Goal: Information Seeking & Learning: Find specific page/section

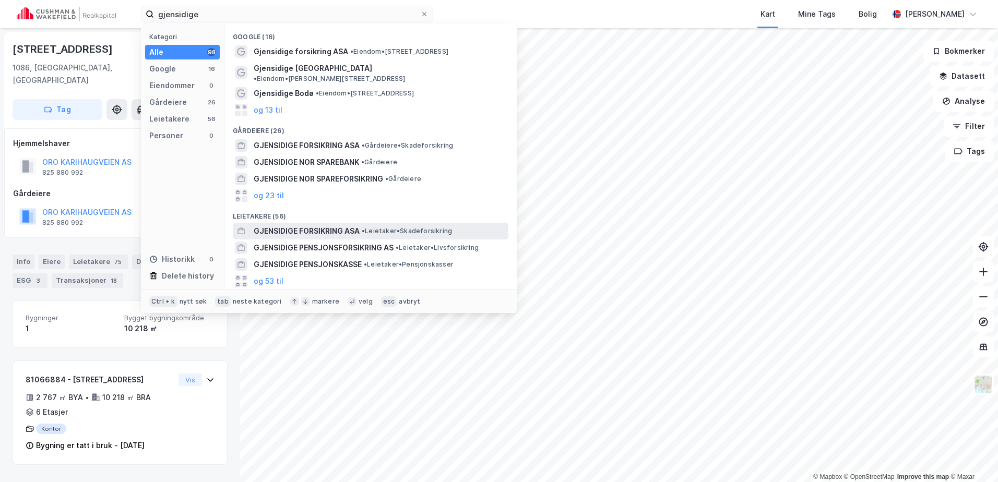
click at [333, 225] on span "GJENSIDIGE FORSIKRING ASA" at bounding box center [307, 231] width 106 height 13
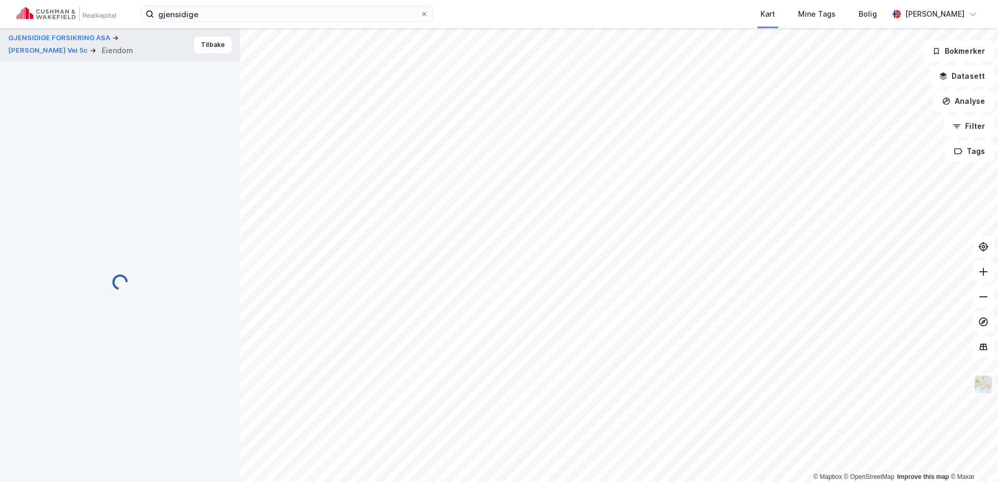
scroll to position [60, 0]
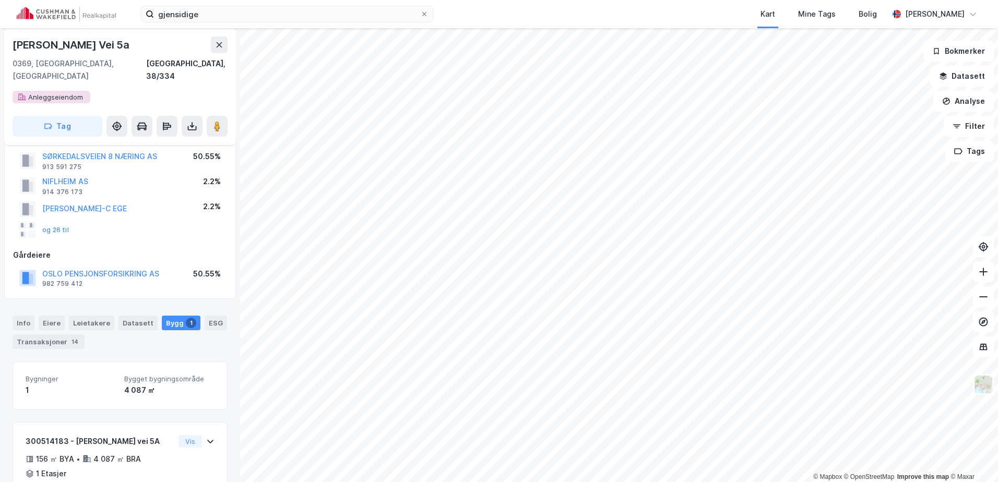
scroll to position [39, 0]
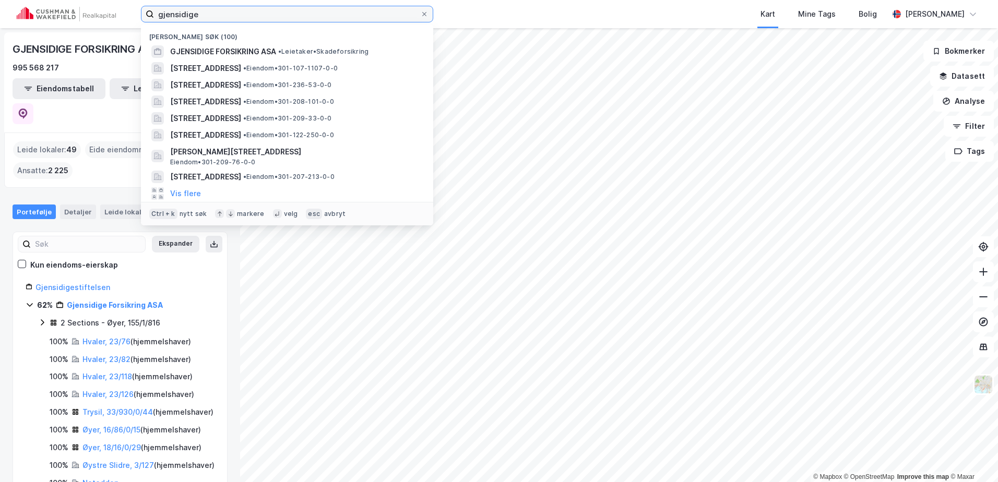
click at [198, 12] on input "gjensidige" at bounding box center [287, 14] width 266 height 16
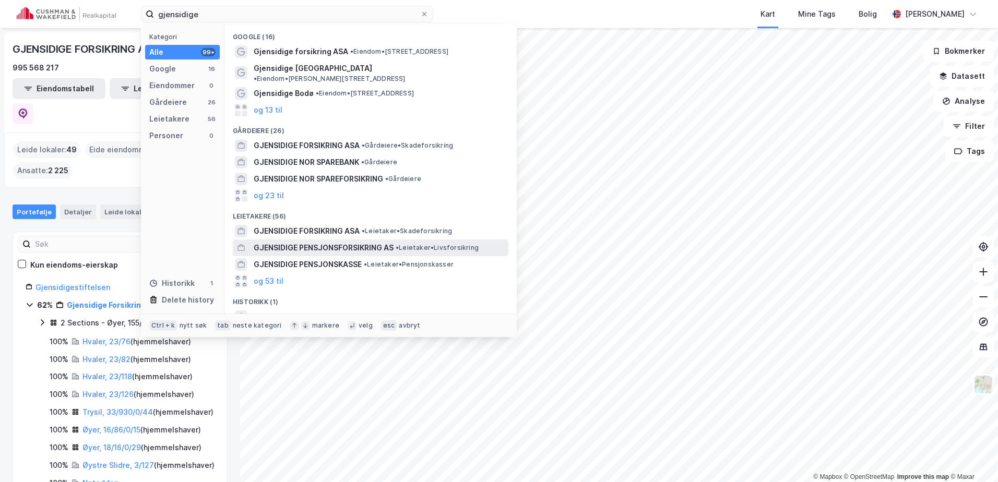
click at [319, 242] on span "GJENSIDIGE PENSJONSFORSIKRING AS" at bounding box center [324, 248] width 140 height 13
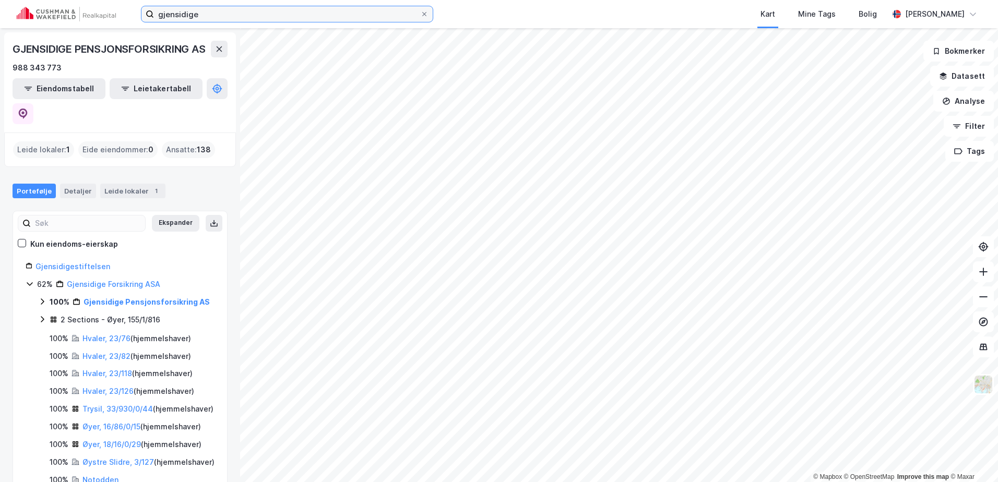
click at [238, 17] on input "gjensidige" at bounding box center [287, 14] width 266 height 16
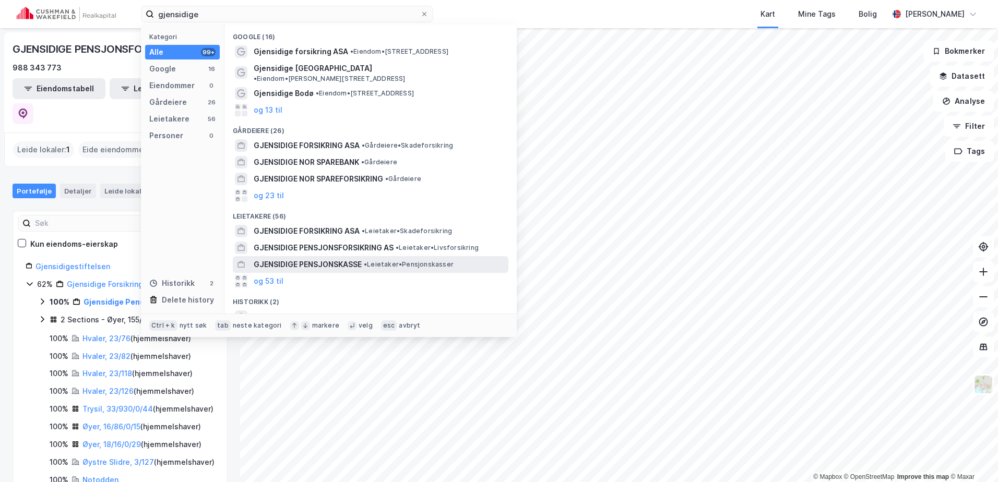
click at [297, 258] on span "GJENSIDIGE PENSJONSKASSE" at bounding box center [308, 264] width 108 height 13
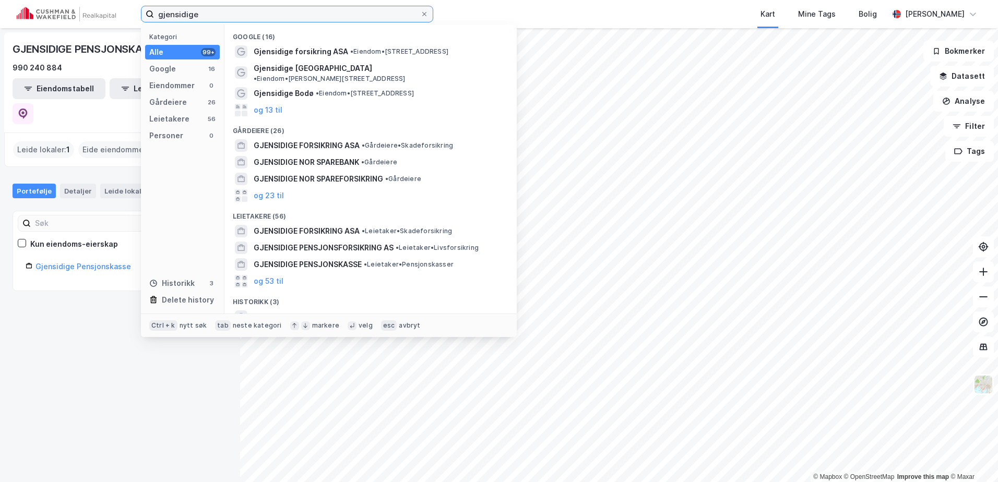
click at [203, 12] on input "gjensidige" at bounding box center [287, 14] width 266 height 16
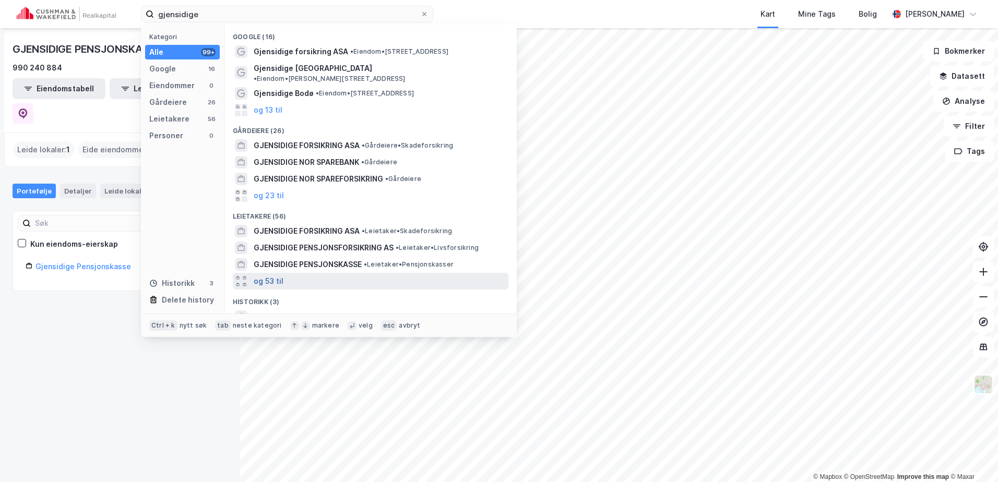
click at [279, 275] on button "og 53 til" at bounding box center [269, 281] width 30 height 13
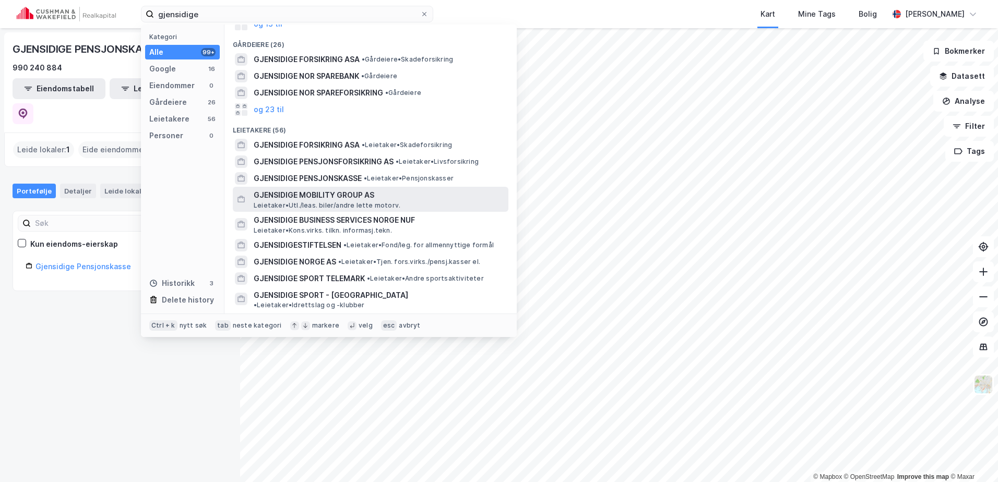
scroll to position [104, 0]
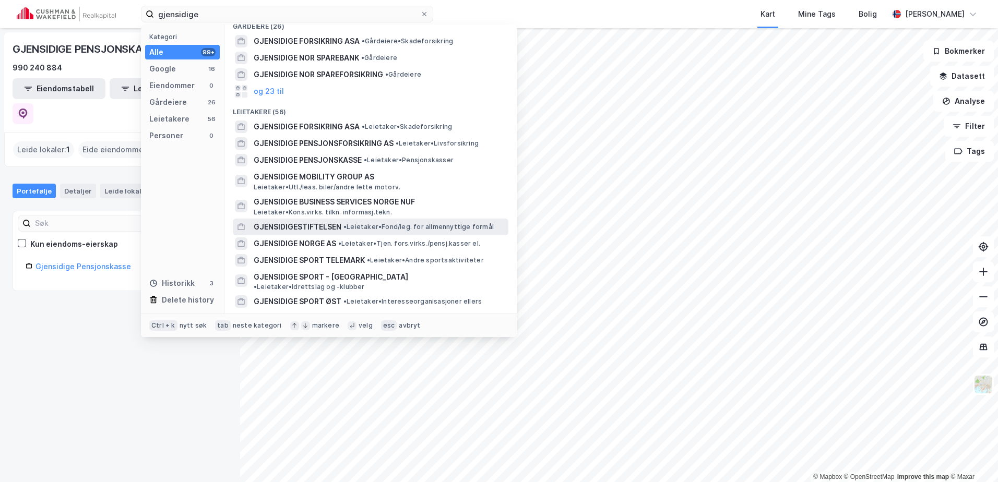
click at [325, 221] on span "GJENSIDIGESTIFTELSEN" at bounding box center [298, 227] width 88 height 13
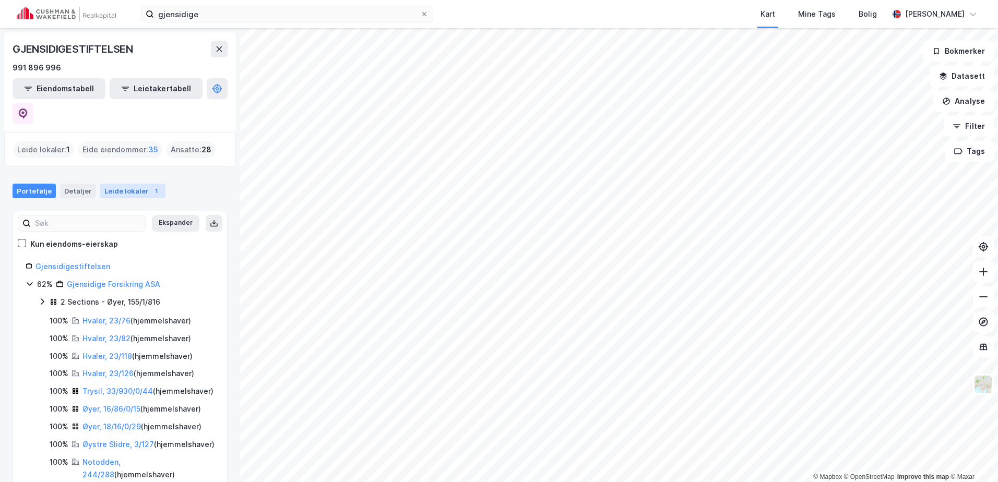
click at [121, 184] on div "Leide lokaler 1" at bounding box center [132, 191] width 65 height 15
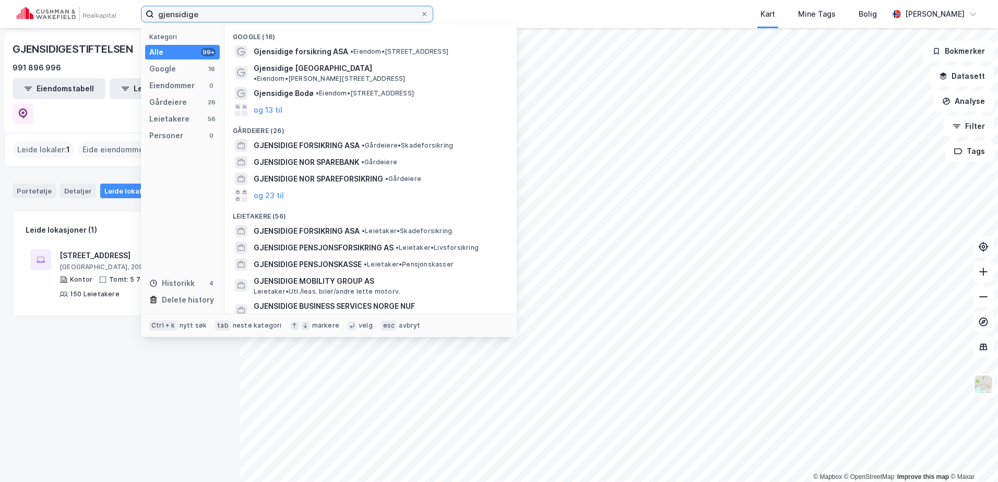
drag, startPoint x: 210, startPoint y: 16, endPoint x: 120, endPoint y: 24, distance: 90.7
click at [120, 24] on div "gjensidige Kategori Alle 99+ Google 16 Eiendommer 0 Gårdeiere 26 Leietakere 56 …" at bounding box center [499, 14] width 998 height 28
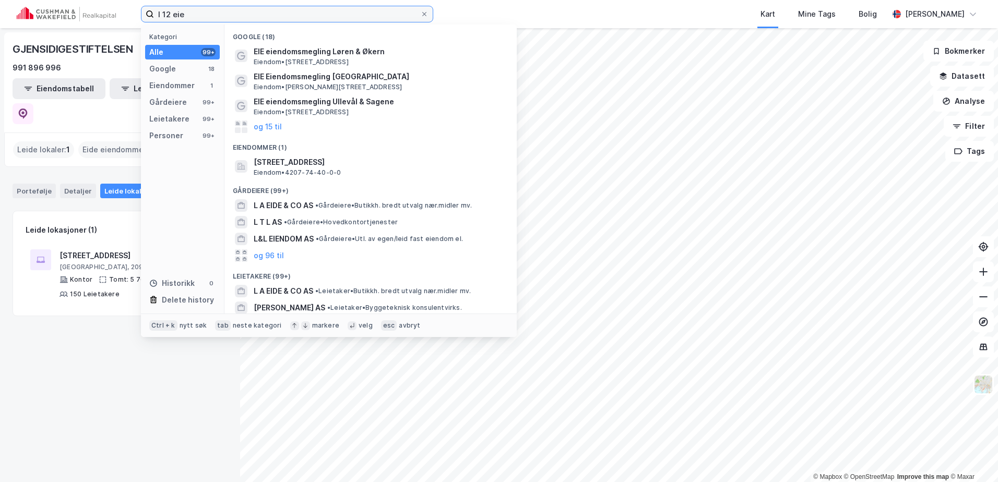
drag, startPoint x: 193, startPoint y: 13, endPoint x: 117, endPoint y: 9, distance: 76.4
click at [117, 9] on div "l 12 eie Kategori Alle 99+ Google 18 Eiendommer 1 Gårdeiere 99+ Leietakere 99+ …" at bounding box center [499, 14] width 998 height 28
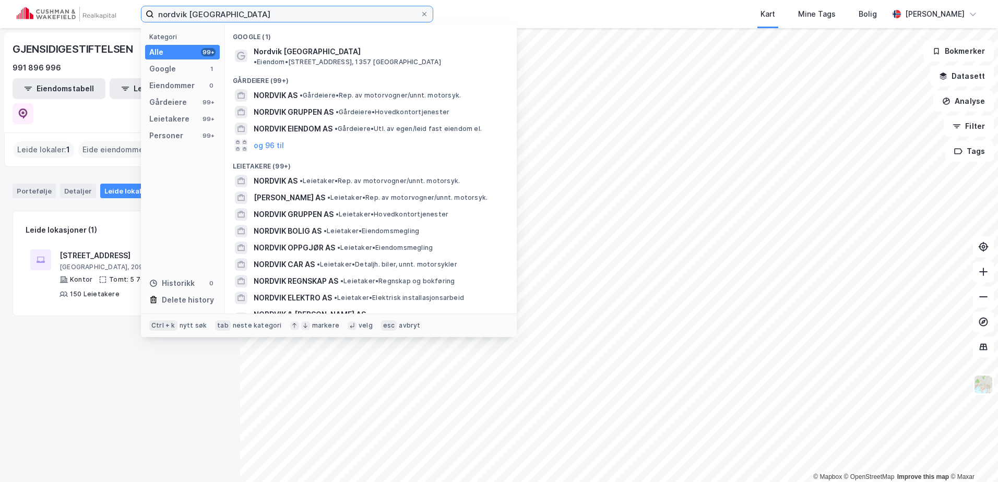
drag, startPoint x: 240, startPoint y: 18, endPoint x: 90, endPoint y: 25, distance: 150.0
click at [90, 25] on div "nordvik bærum Kategori Alle 99+ Google 1 Eiendommer 0 Gårdeiere 99+ Leietakere …" at bounding box center [499, 14] width 998 height 28
paste input "Gamle Ringeriksvei 29 D"
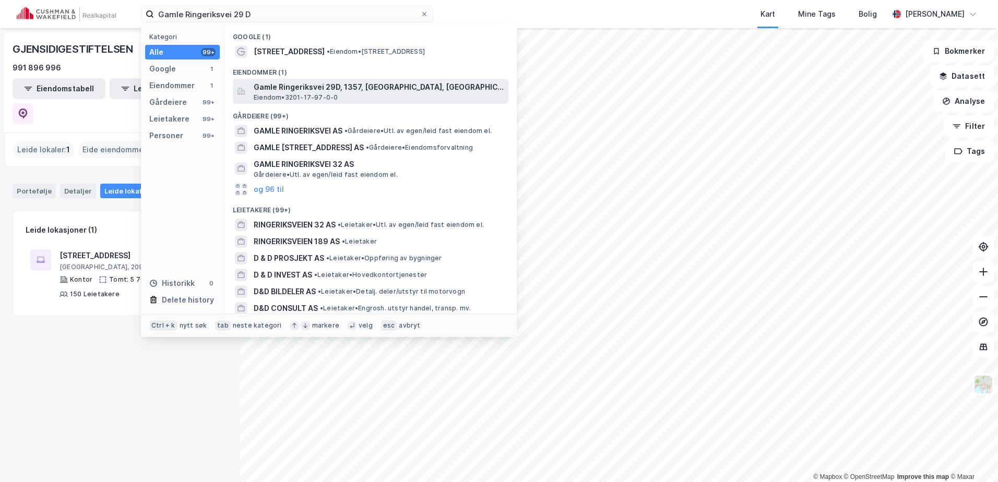
click at [279, 83] on span "Gamle Ringeriksvei 29D, 1357, [GEOGRAPHIC_DATA], [GEOGRAPHIC_DATA]" at bounding box center [379, 87] width 251 height 13
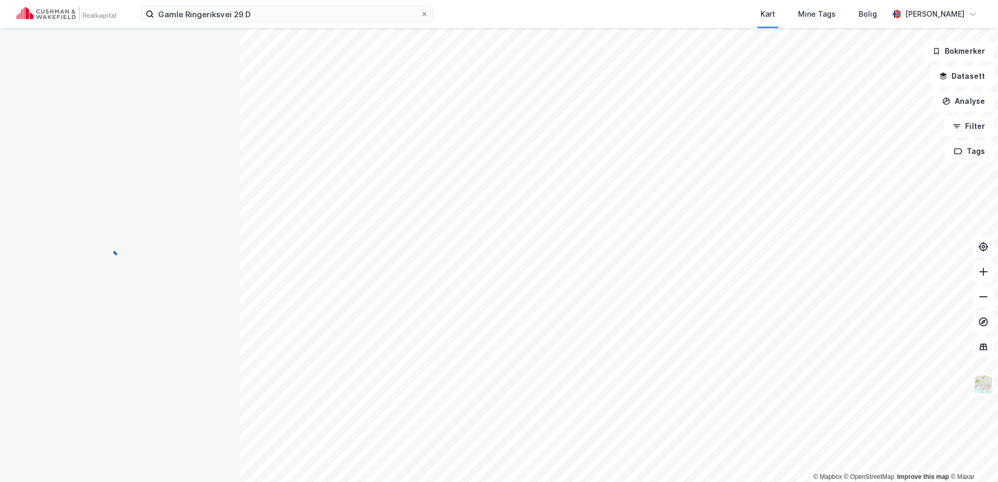
scroll to position [39, 0]
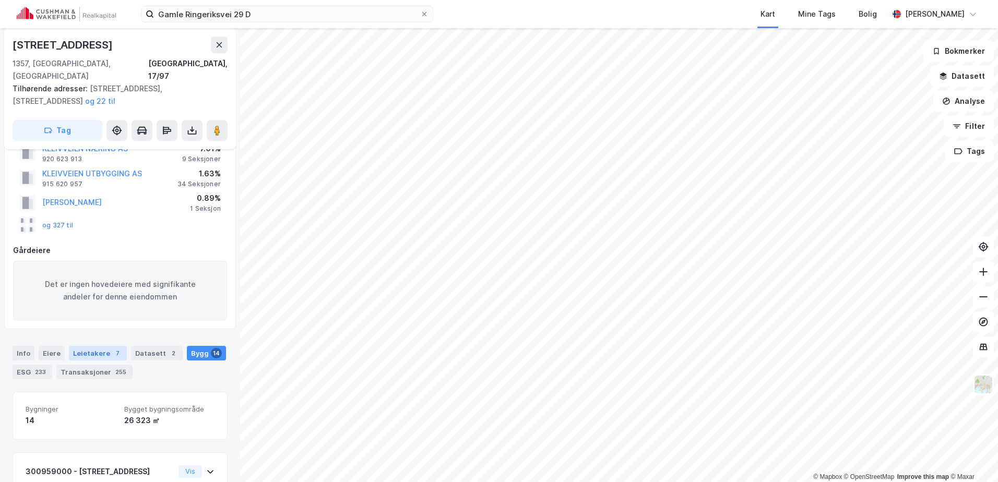
click at [89, 346] on div "Leietakere 7" at bounding box center [98, 353] width 58 height 15
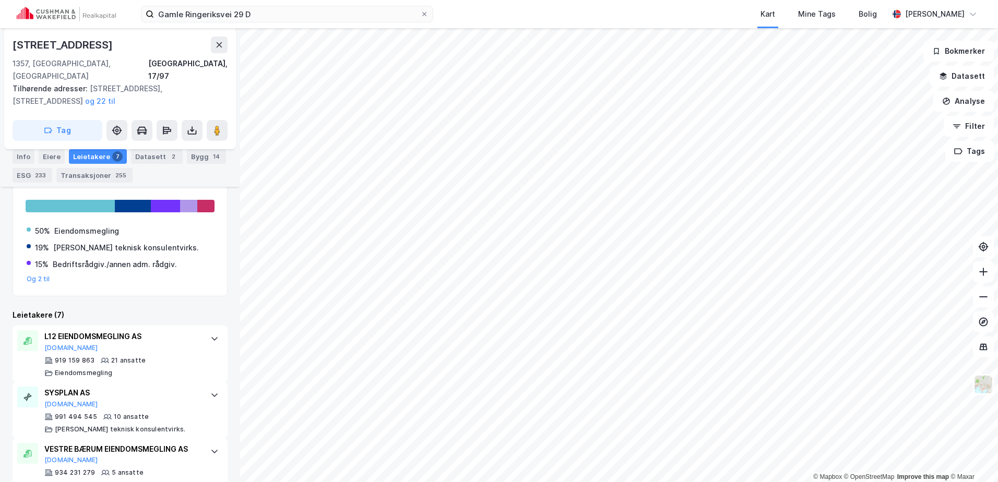
scroll to position [346, 0]
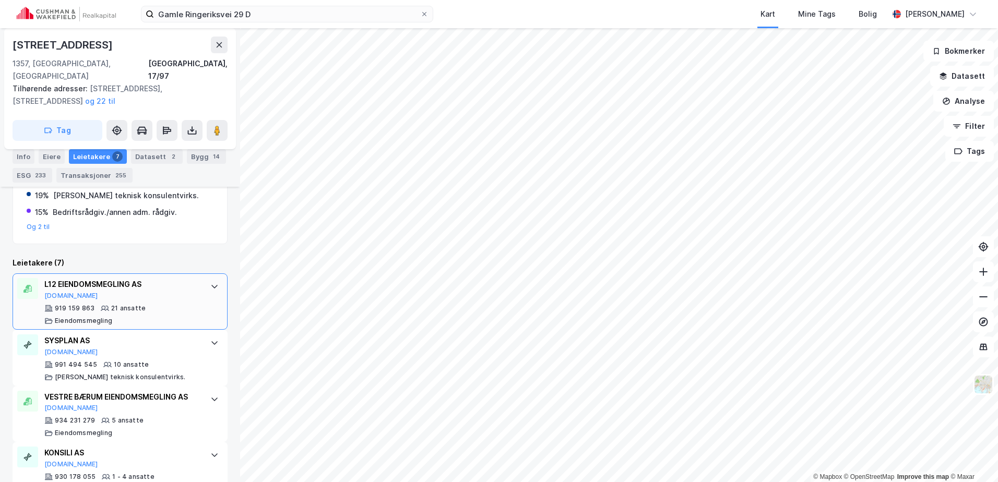
click at [210, 282] on icon at bounding box center [214, 286] width 8 height 8
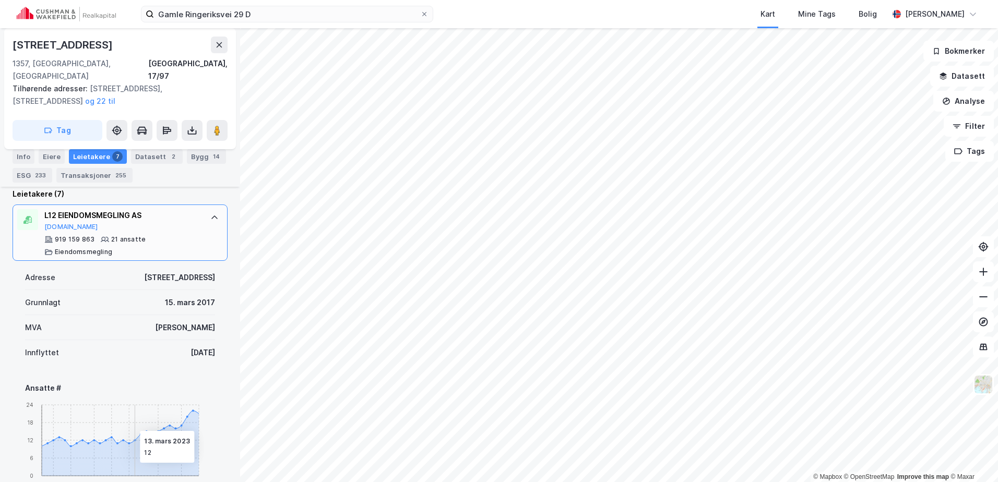
scroll to position [398, 0]
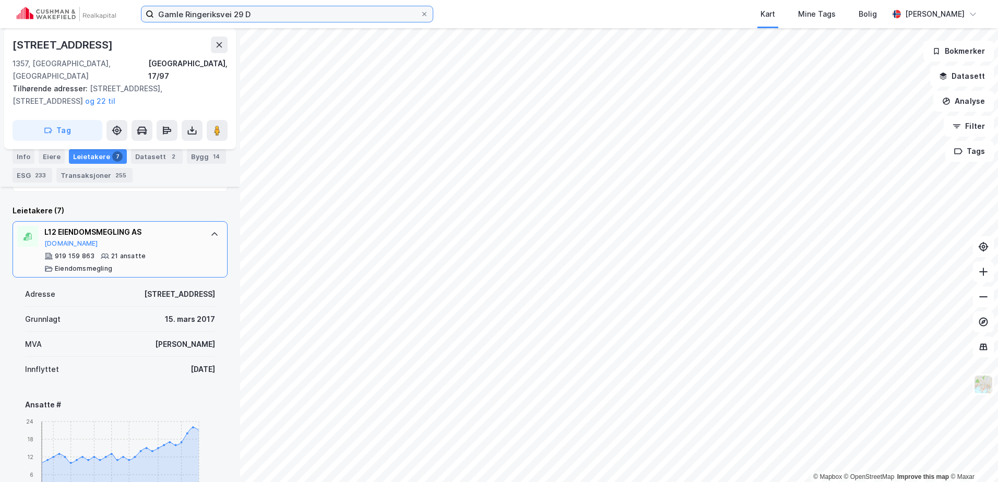
click at [254, 10] on input "Gamle Ringeriksvei 29 D" at bounding box center [287, 14] width 266 height 16
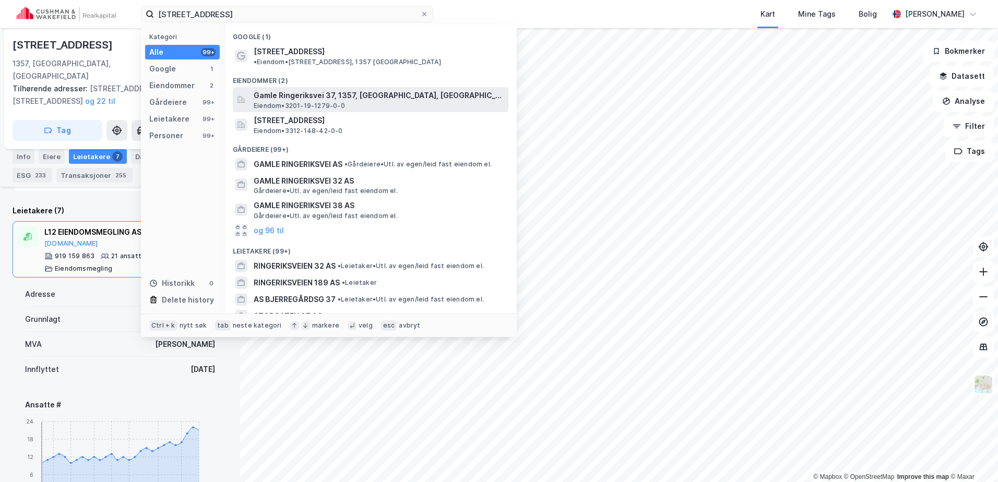
click at [285, 89] on span "Gamle Ringeriksvei 37, 1357, [GEOGRAPHIC_DATA], [GEOGRAPHIC_DATA]" at bounding box center [379, 95] width 251 height 13
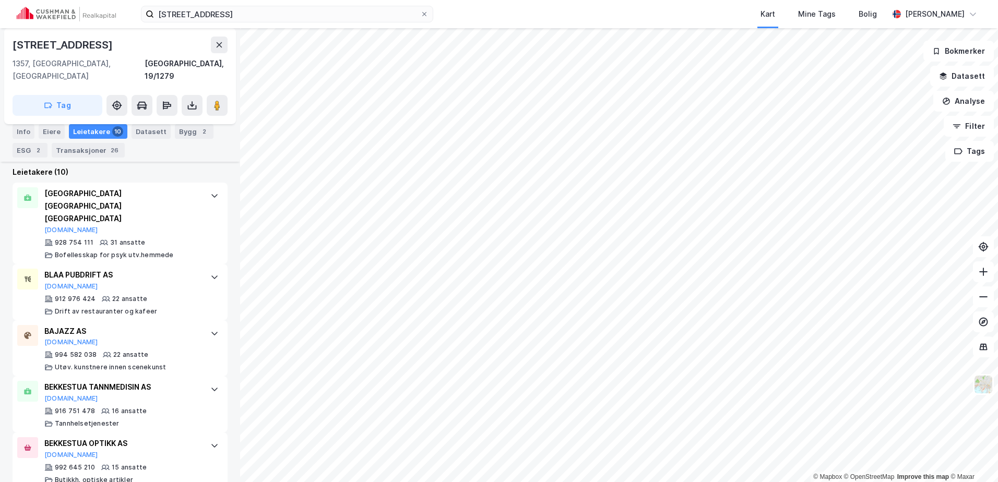
scroll to position [391, 0]
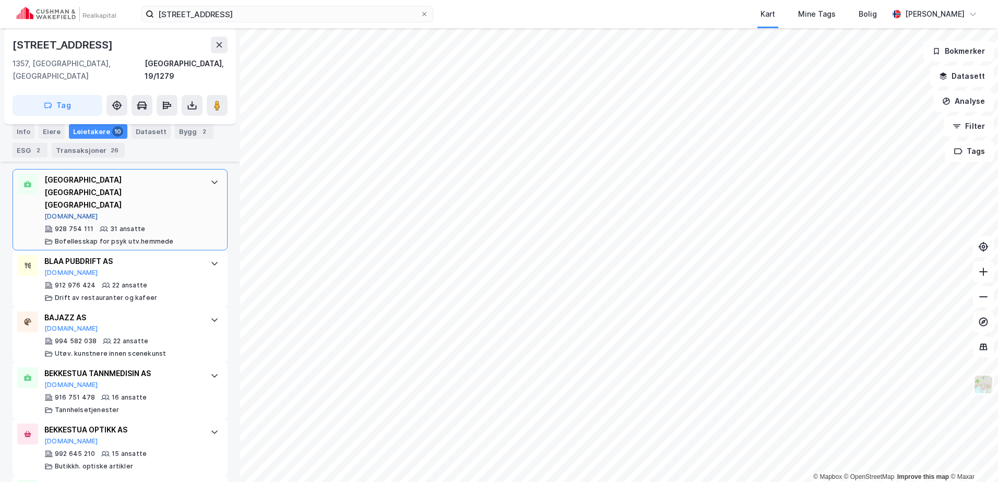
drag, startPoint x: 55, startPoint y: 193, endPoint x: 47, endPoint y: 191, distance: 8.1
click at [47, 213] on button "[DOMAIN_NAME]" at bounding box center [71, 217] width 54 height 8
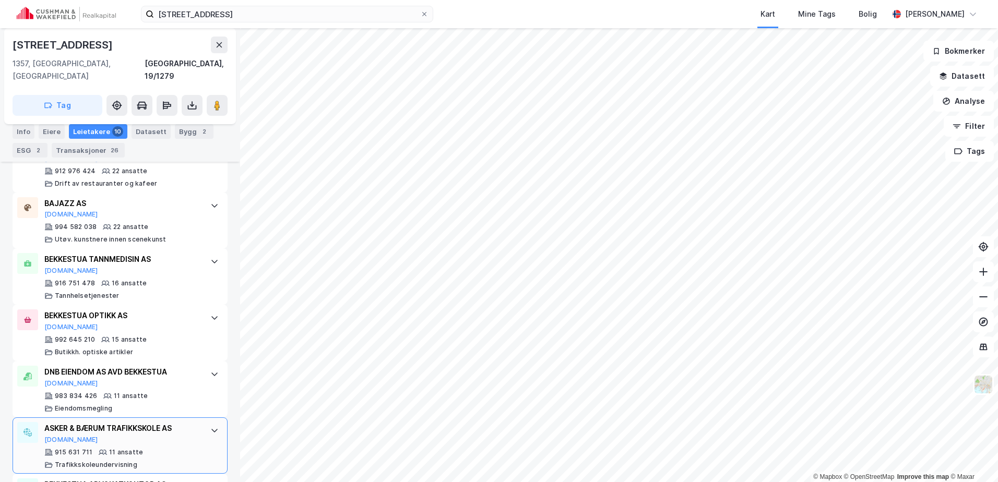
scroll to position [548, 0]
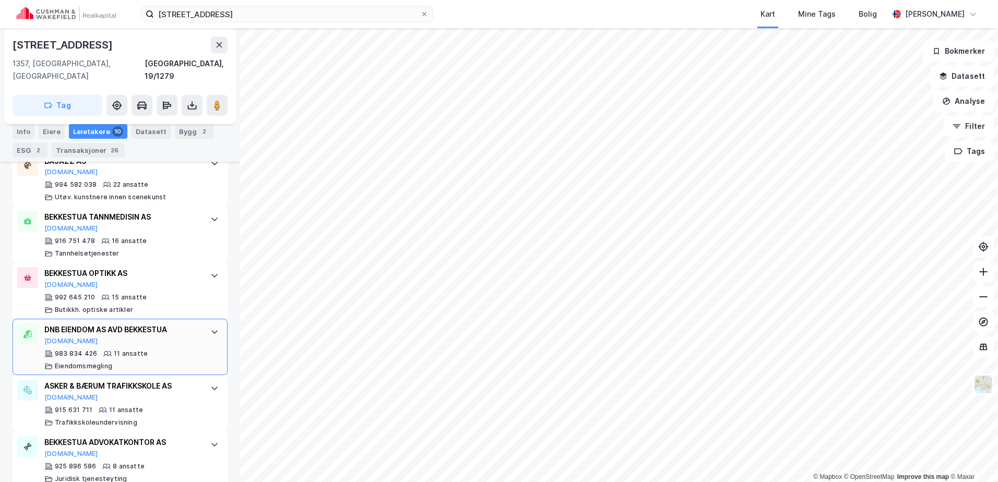
click at [210, 328] on icon at bounding box center [214, 332] width 8 height 8
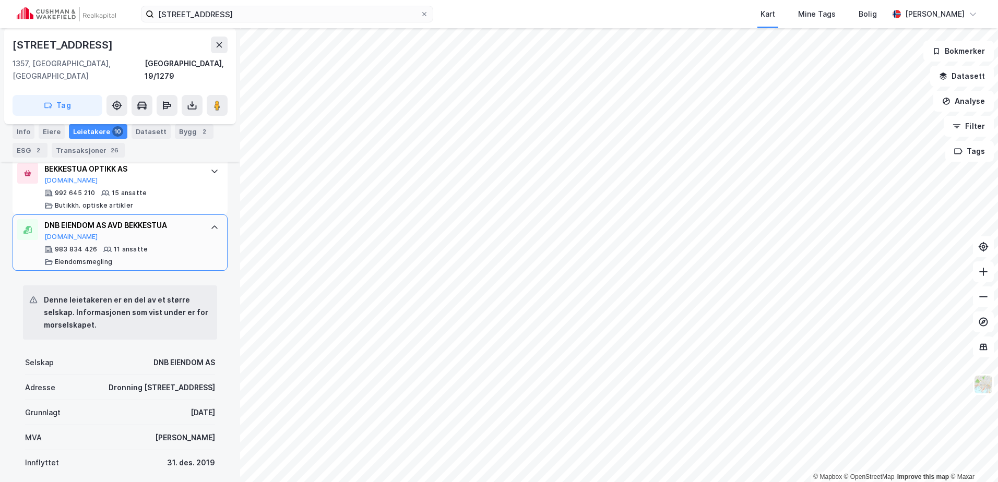
scroll to position [704, 0]
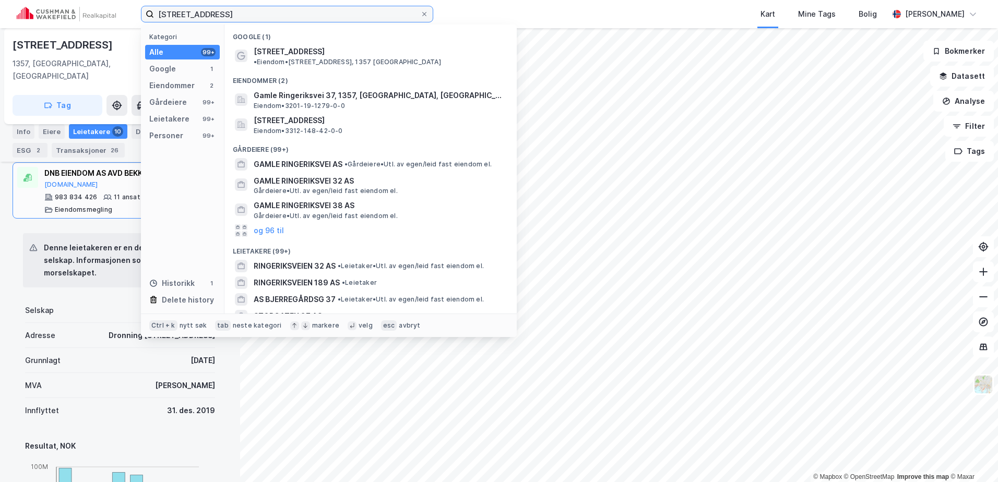
click at [249, 18] on input "[STREET_ADDRESS]" at bounding box center [287, 14] width 266 height 16
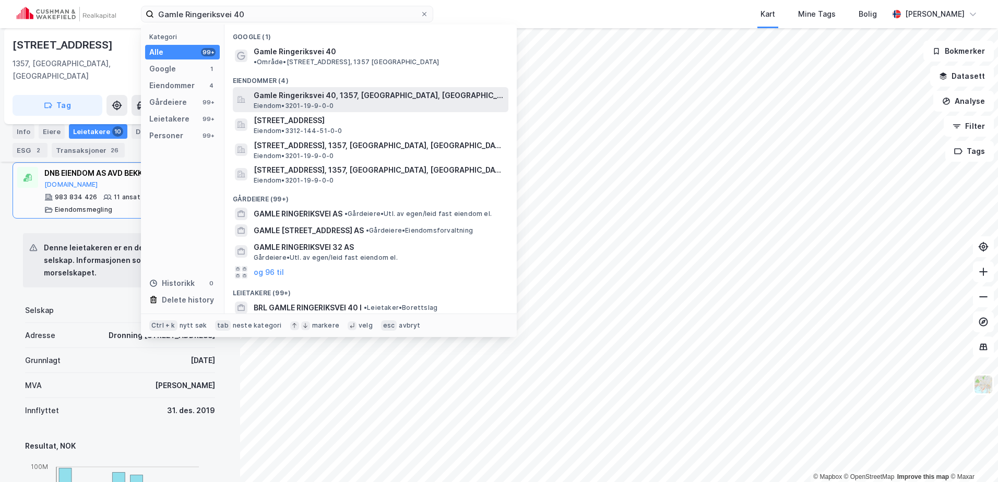
click at [311, 89] on span "Gamle Ringeriksvei 40, 1357, [GEOGRAPHIC_DATA], [GEOGRAPHIC_DATA]" at bounding box center [379, 95] width 251 height 13
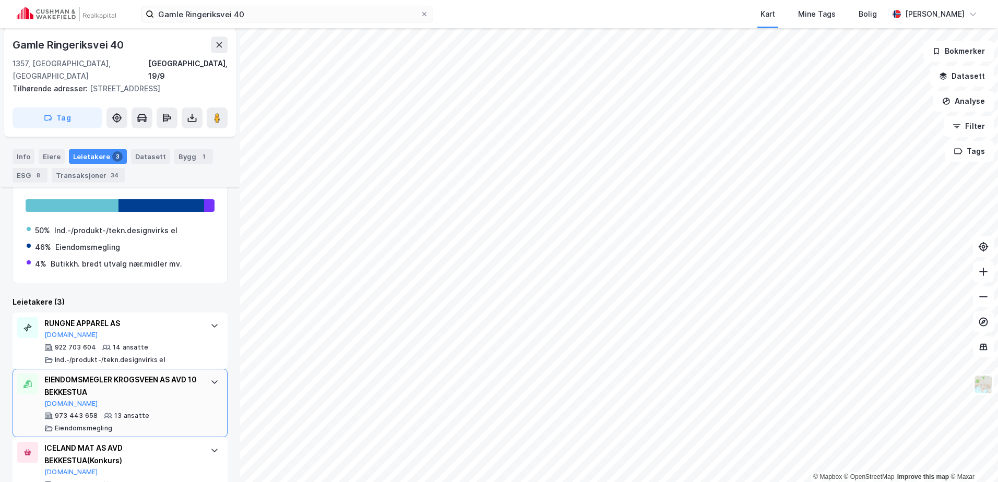
scroll to position [310, 0]
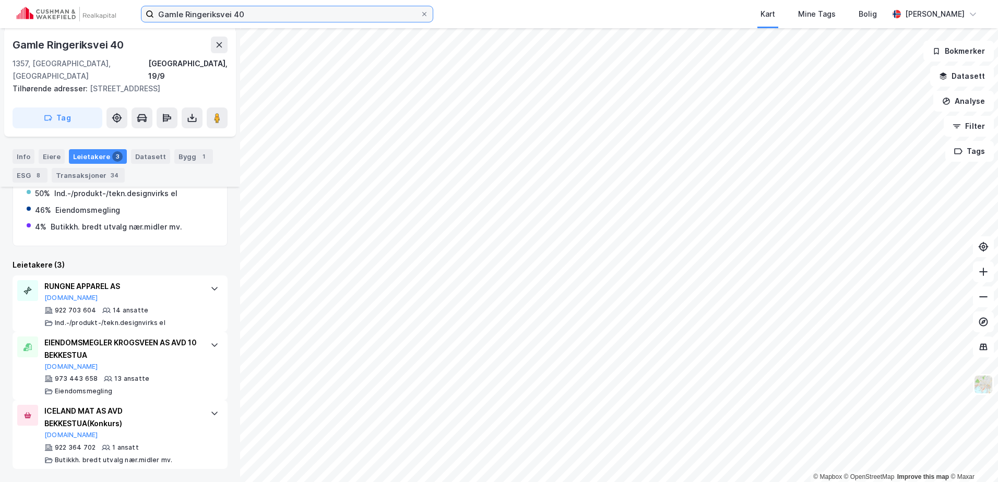
click at [218, 15] on input "Gamle Ringeriksvei 40" at bounding box center [287, 14] width 266 height 16
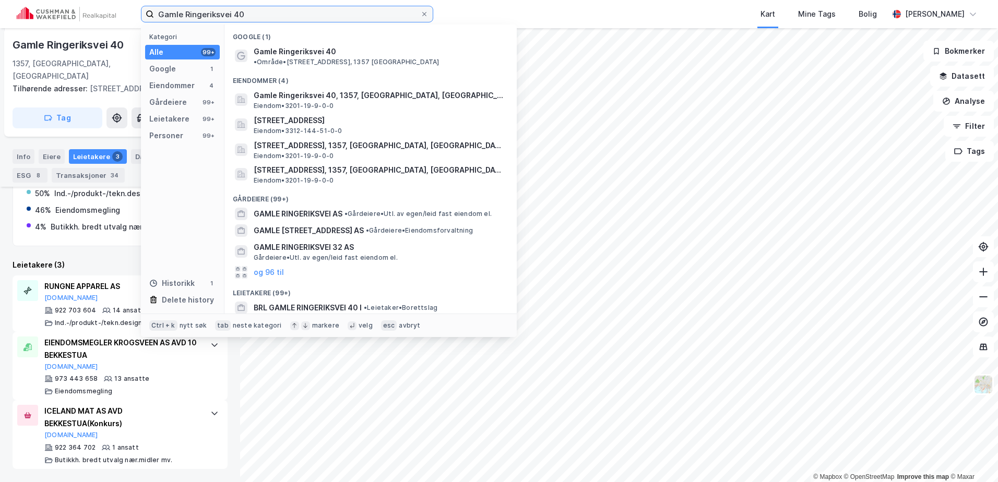
drag, startPoint x: 218, startPoint y: 15, endPoint x: 185, endPoint y: 11, distance: 32.5
click at [185, 11] on input "Gamle Ringeriksvei 40" at bounding box center [287, 14] width 266 height 16
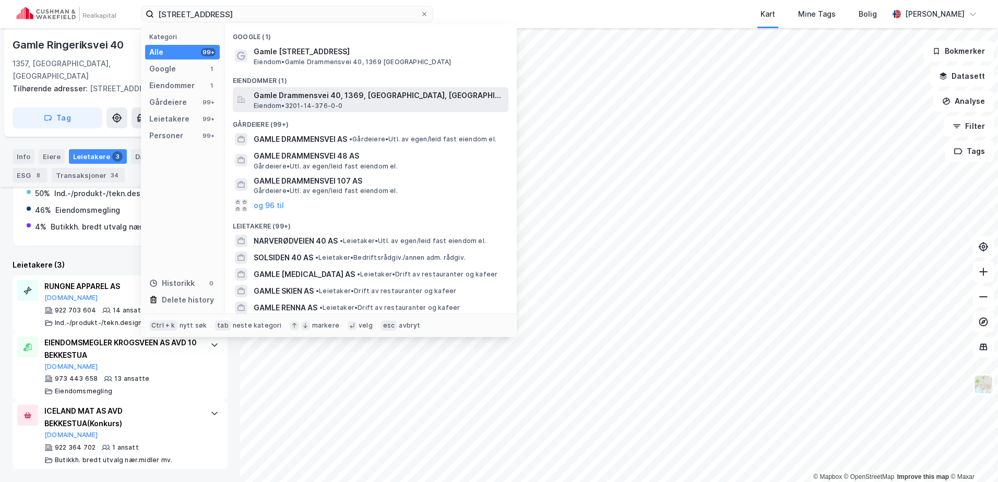
click at [309, 92] on span "Gamle Drammensvei 40, 1369, [GEOGRAPHIC_DATA], [GEOGRAPHIC_DATA]" at bounding box center [379, 95] width 251 height 13
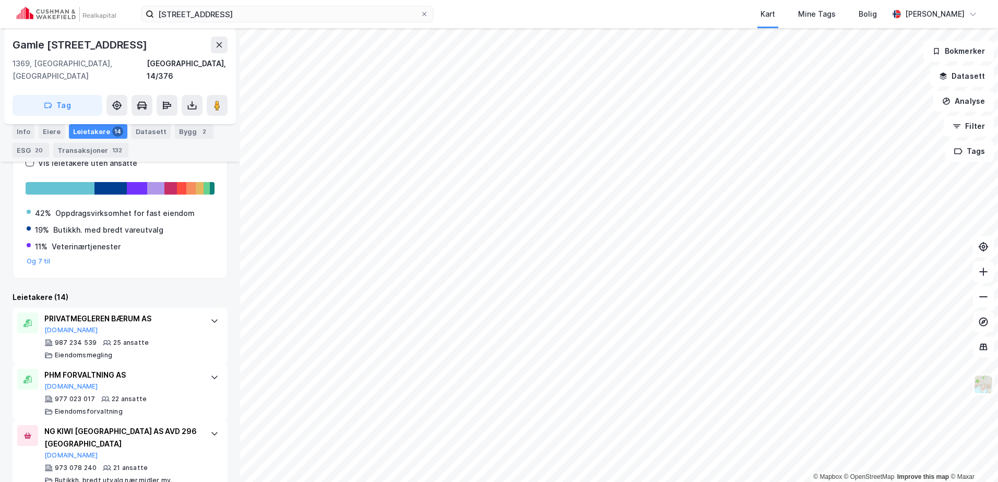
scroll to position [287, 0]
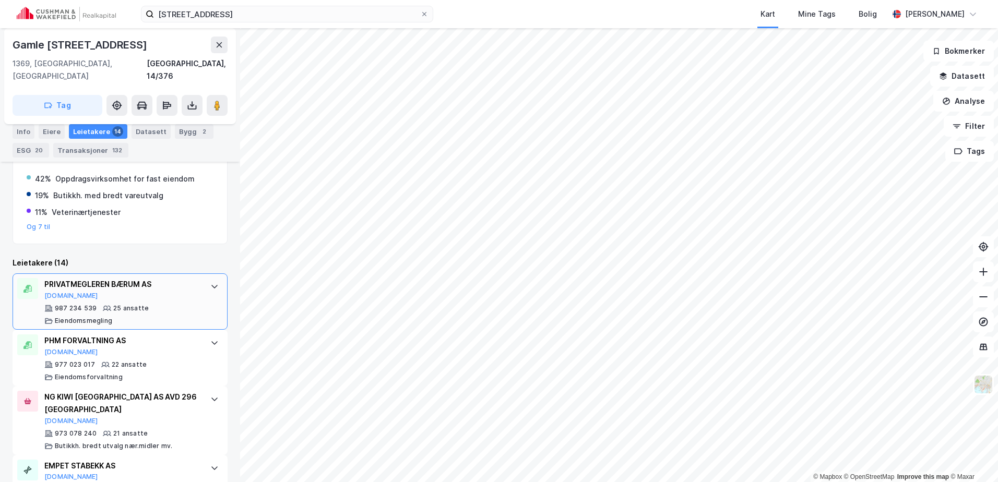
click at [210, 282] on icon at bounding box center [214, 286] width 8 height 8
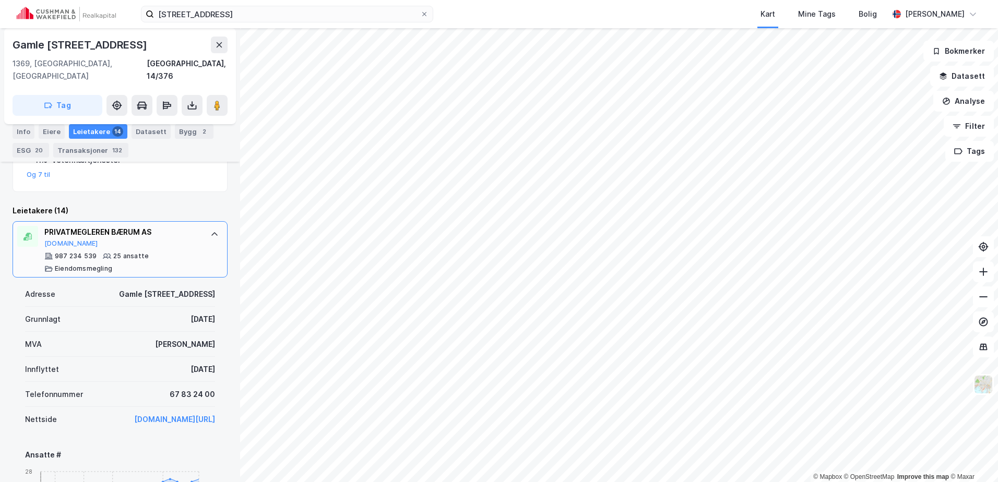
scroll to position [391, 0]
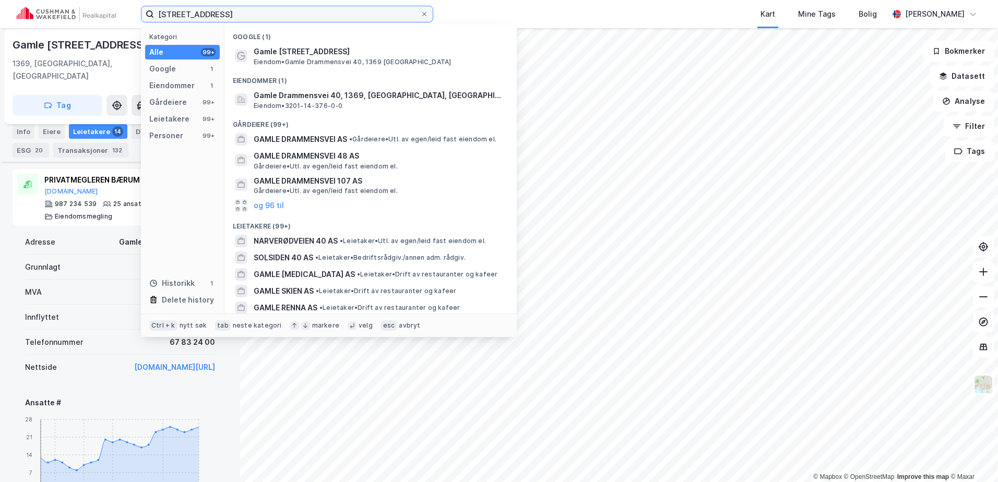
drag, startPoint x: 264, startPoint y: 11, endPoint x: 67, endPoint y: 28, distance: 197.5
click at [68, 28] on div "Gamle drammensvei 40 Kategori Alle 99+ Google 1 Eiendommer 1 Gårdeiere 99+ Leie…" at bounding box center [499, 14] width 998 height 28
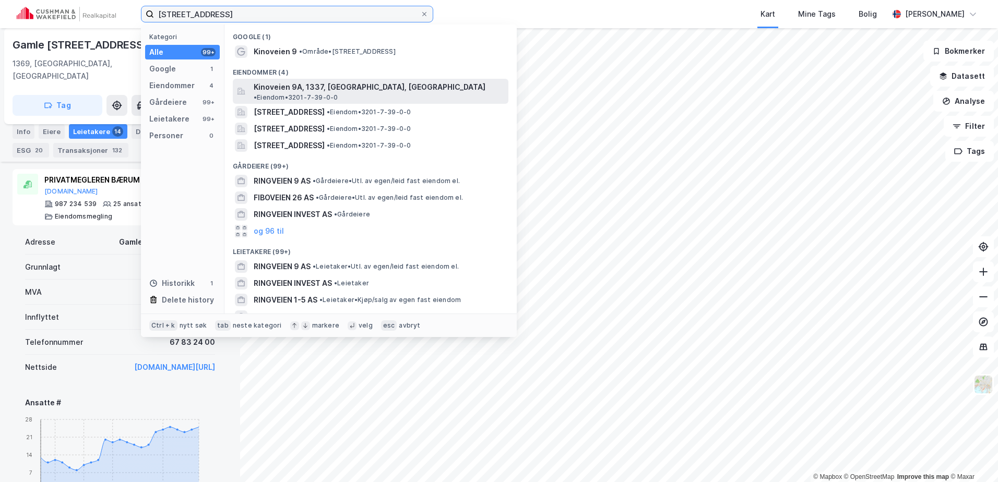
type input "[STREET_ADDRESS]"
click at [344, 84] on span "Kinoveien 9A, 1337, [GEOGRAPHIC_DATA], [GEOGRAPHIC_DATA]" at bounding box center [370, 87] width 232 height 13
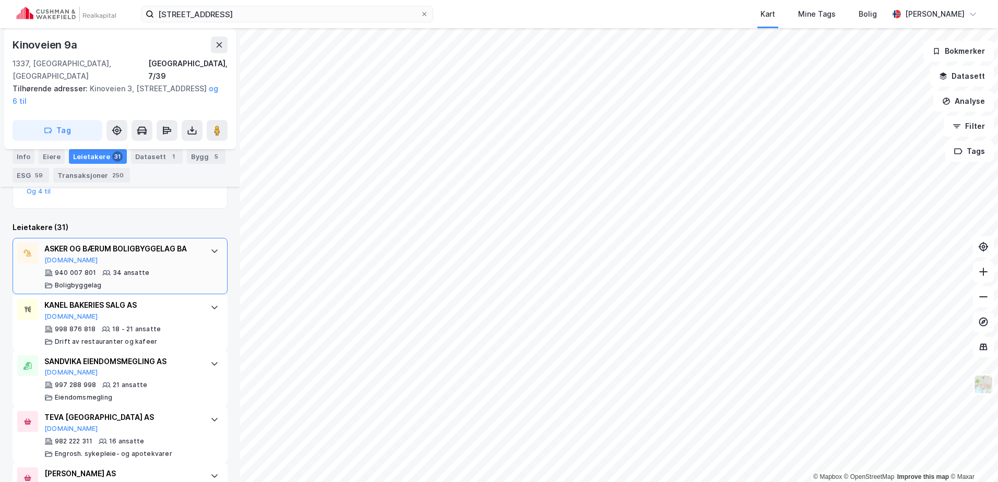
scroll to position [364, 0]
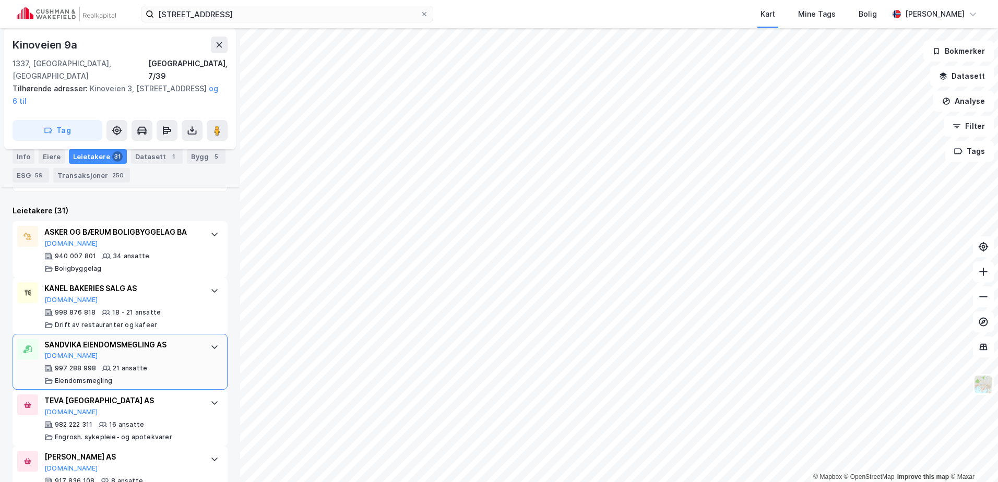
click at [210, 343] on icon at bounding box center [214, 347] width 8 height 8
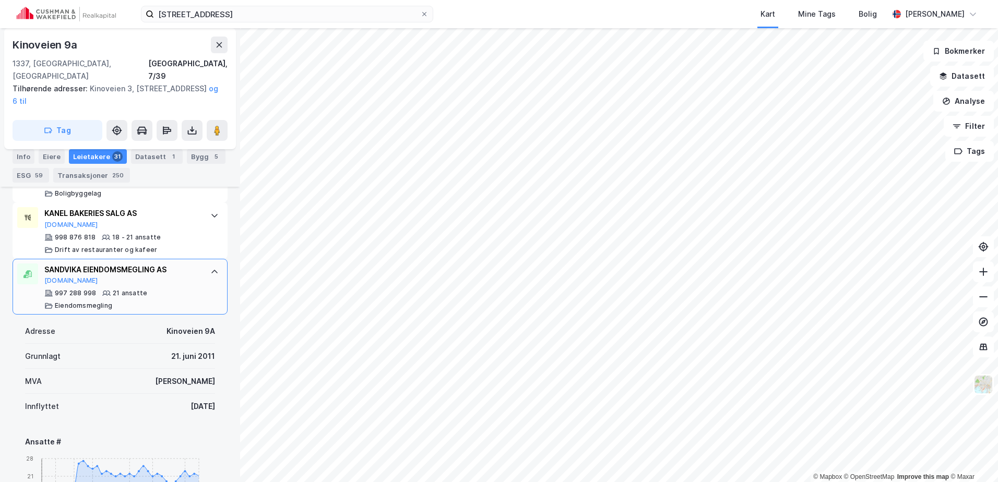
scroll to position [416, 0]
